Goal: Navigation & Orientation: Find specific page/section

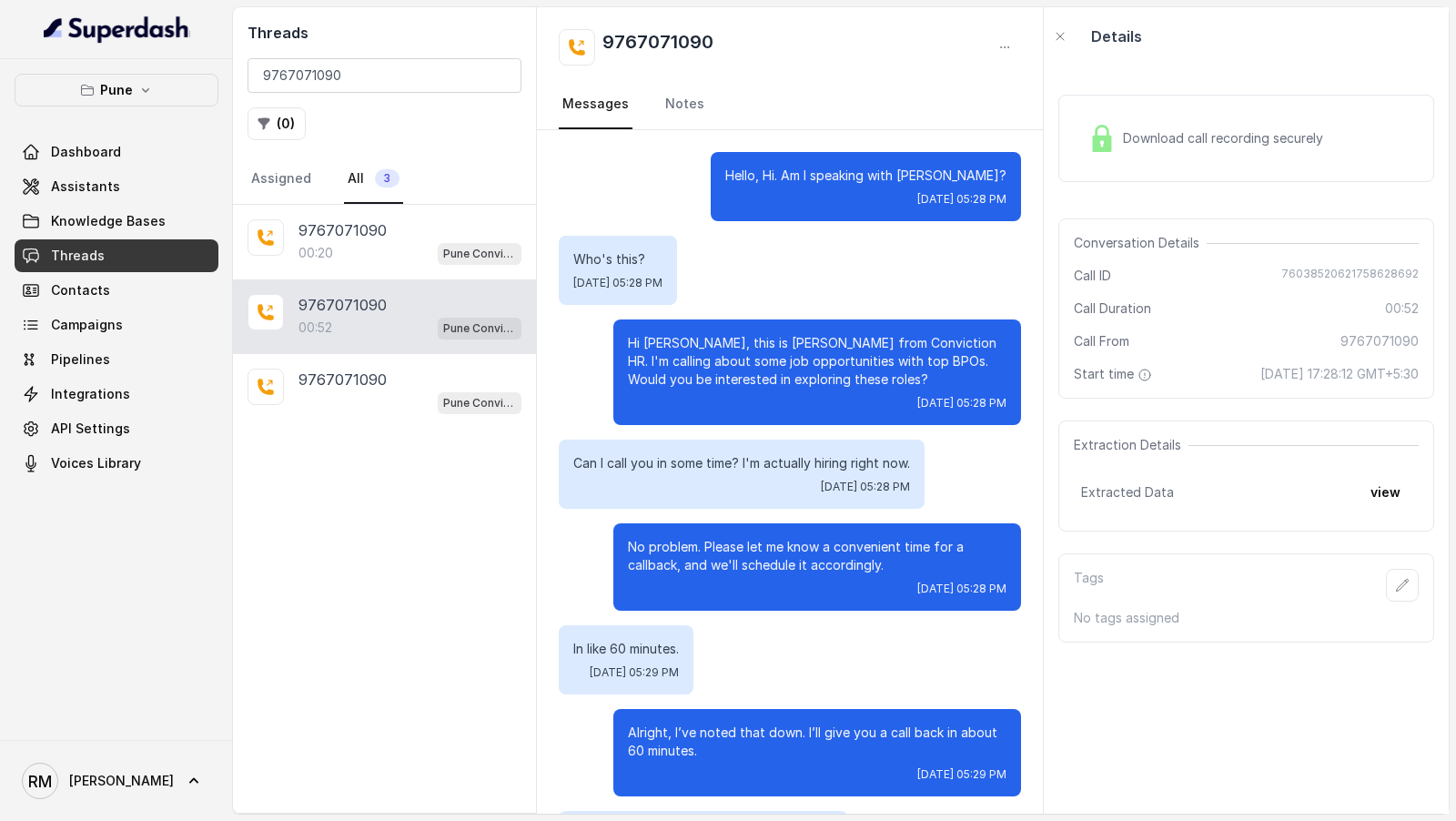
scroll to position [338, 0]
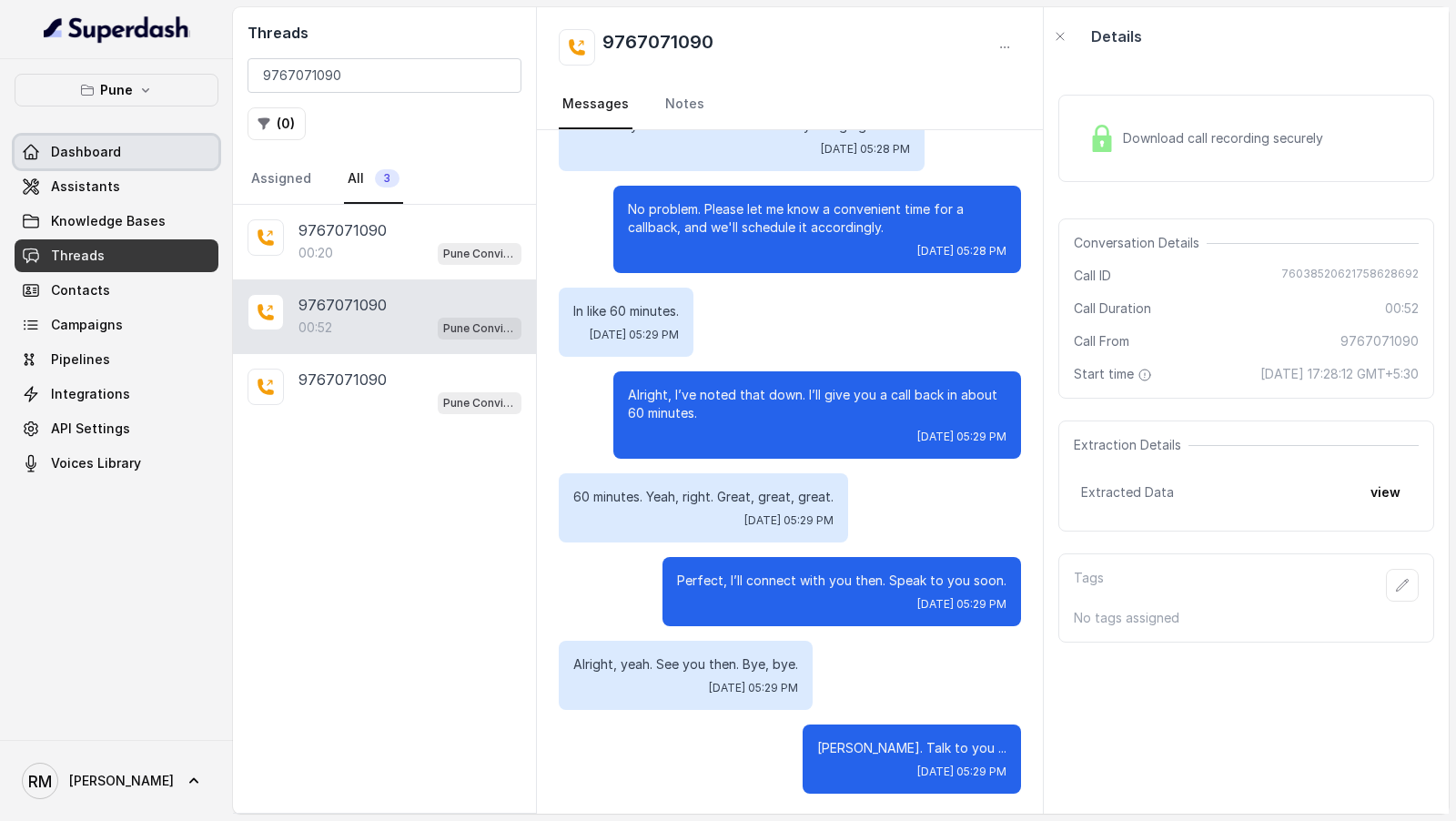
click at [120, 158] on link "Dashboard" at bounding box center [117, 151] width 204 height 32
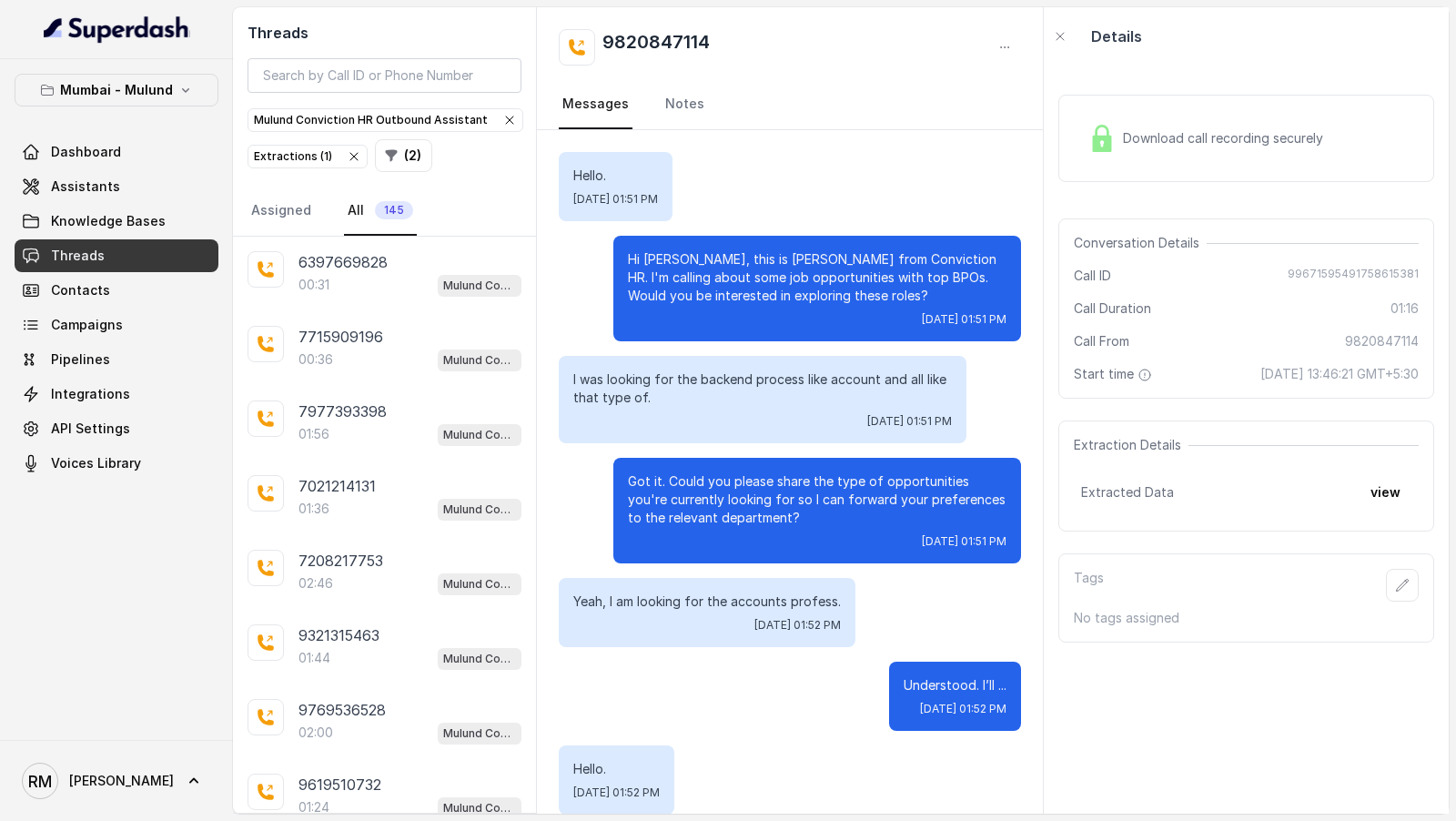
scroll to position [1164, 0]
